Goal: Information Seeking & Learning: Learn about a topic

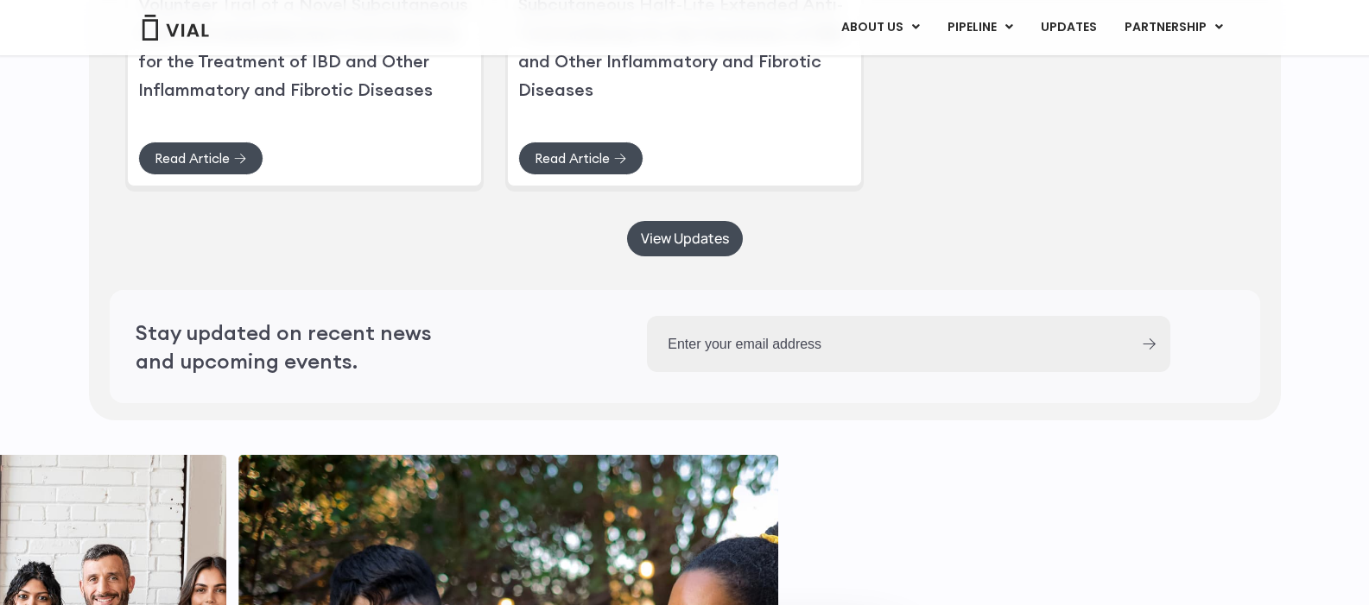
scroll to position [4970, 0]
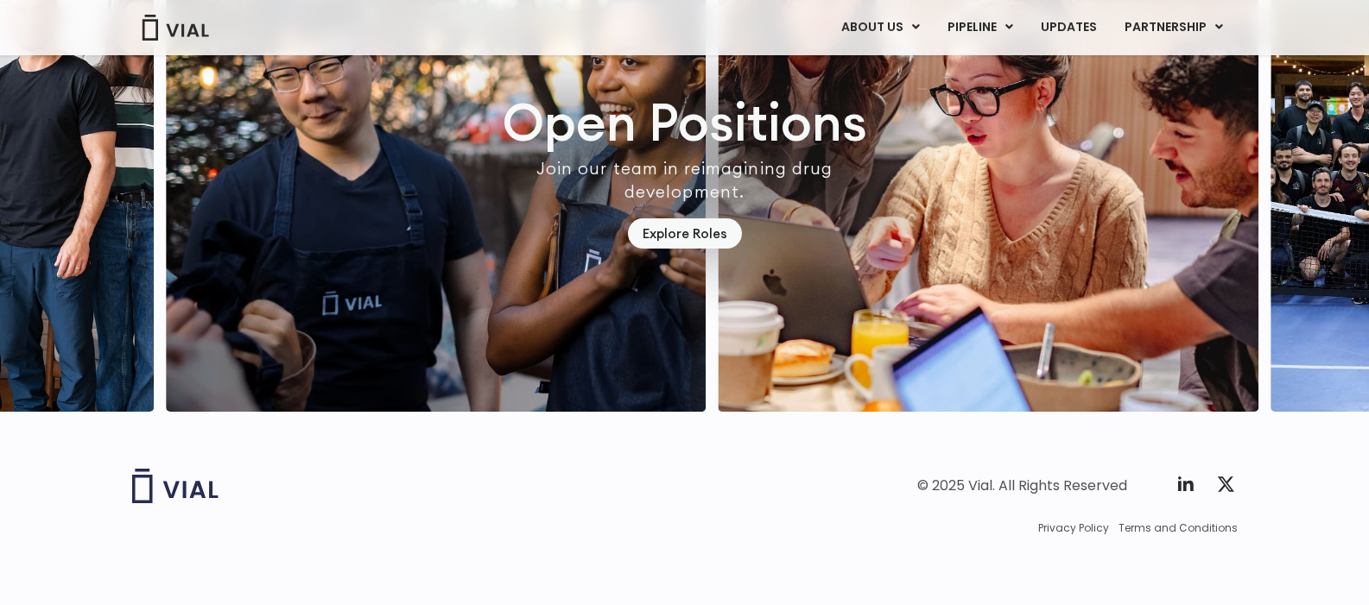
click at [978, 485] on div "© 2025 Vial. All Rights Reserved" at bounding box center [1022, 486] width 210 height 19
copy div "Vial"
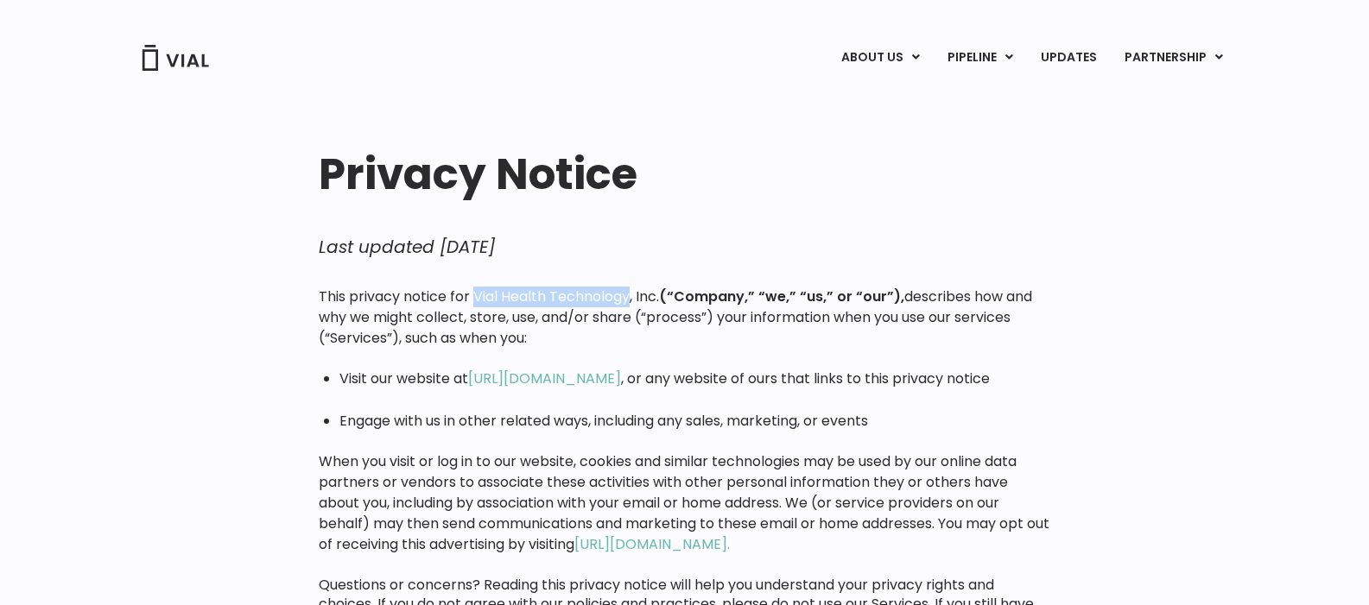
drag, startPoint x: 475, startPoint y: 299, endPoint x: 628, endPoint y: 289, distance: 153.1
click at [628, 289] on p "This privacy notice for Vial Health Technology, Inc. (“Company,” “we,” “us,” or…" at bounding box center [684, 318] width 731 height 62
copy p "Vial Health Technology"
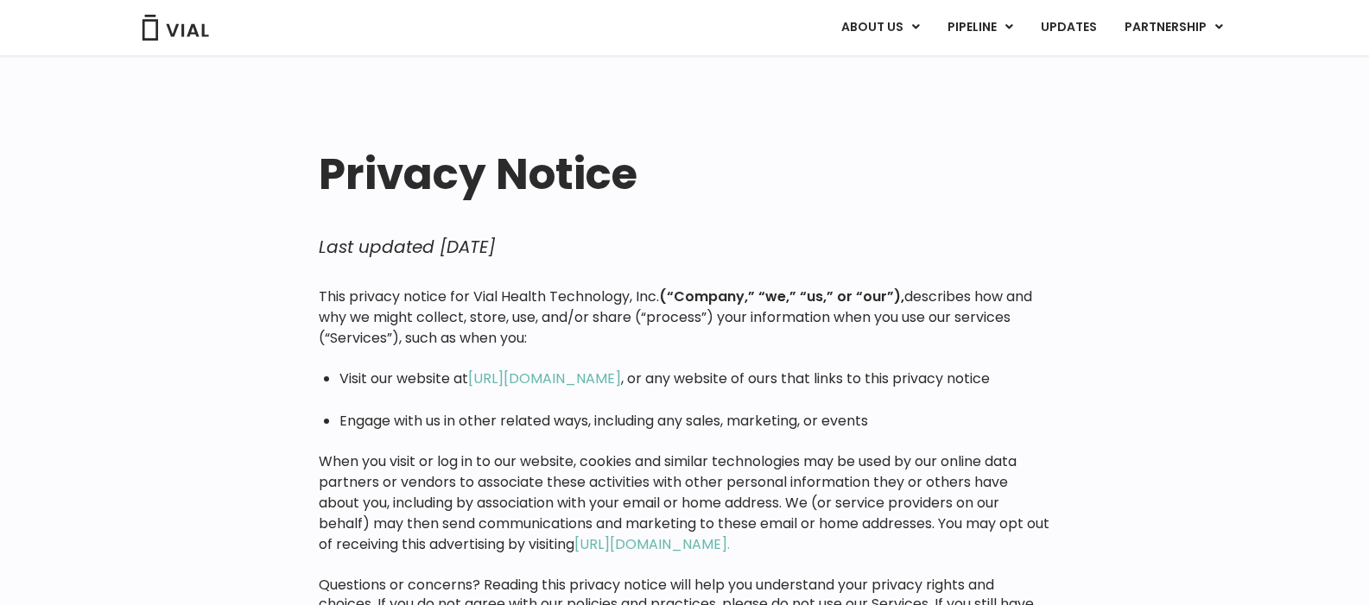
scroll to position [618, 0]
